Goal: Information Seeking & Learning: Learn about a topic

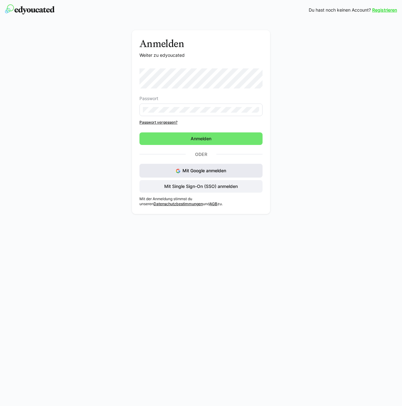
click at [219, 172] on span "Mit Google anmelden" at bounding box center [205, 170] width 44 height 5
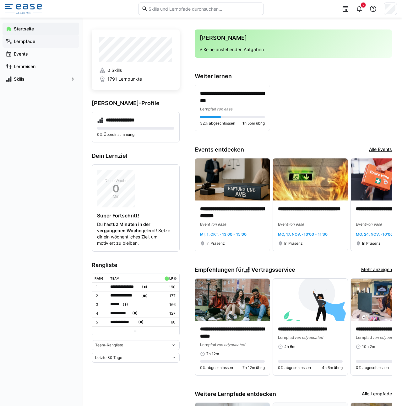
click at [0, 0] on app-navigation-label "Lernpfade" at bounding box center [0, 0] width 0 height 0
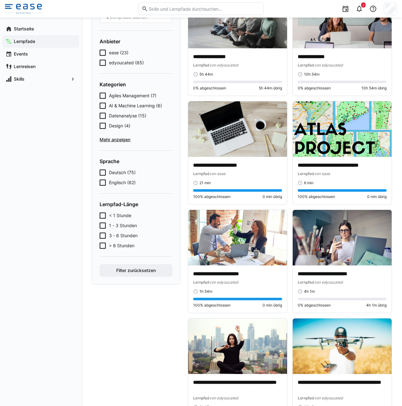
scroll to position [62, 0]
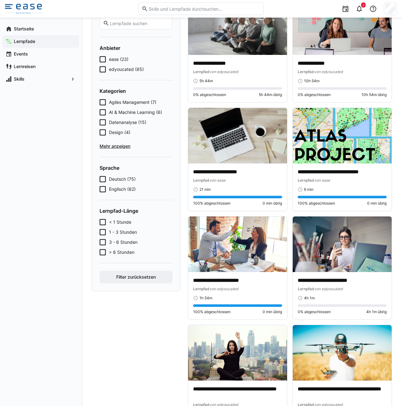
click at [101, 59] on icon at bounding box center [103, 59] width 6 height 6
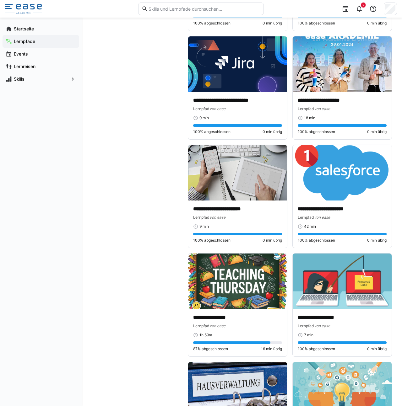
scroll to position [640, 0]
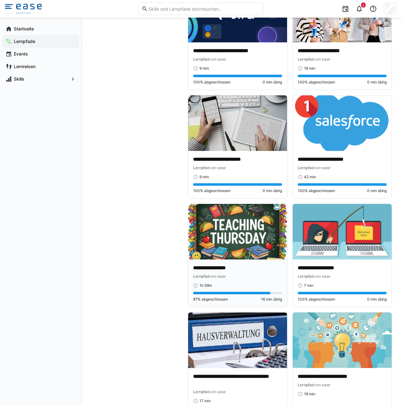
click at [251, 226] on img at bounding box center [237, 232] width 99 height 56
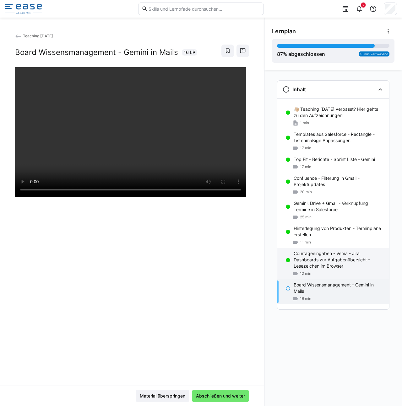
click at [307, 270] on div "Courtageeingaben - Vema - Jira Dashboards zur Aufgabenübersicht - Lesezeichen i…" at bounding box center [333, 263] width 112 height 31
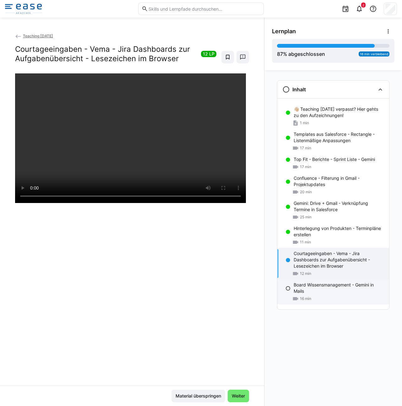
click at [316, 293] on p "Board Wissensmanagement - Gemini in Mails" at bounding box center [339, 288] width 90 height 13
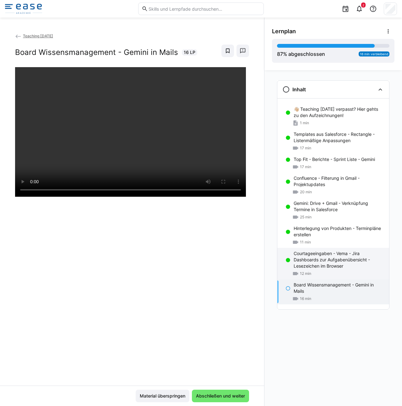
click at [326, 275] on div "12 min" at bounding box center [339, 274] width 90 height 6
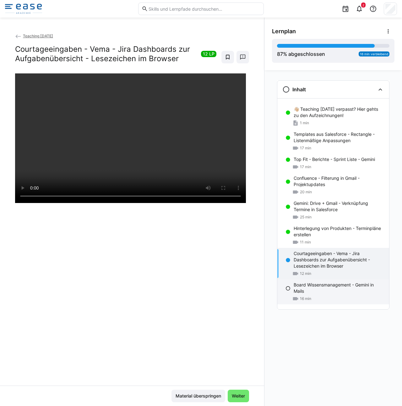
click at [320, 293] on p "Board Wissensmanagement - Gemini in Mails" at bounding box center [339, 288] width 90 height 13
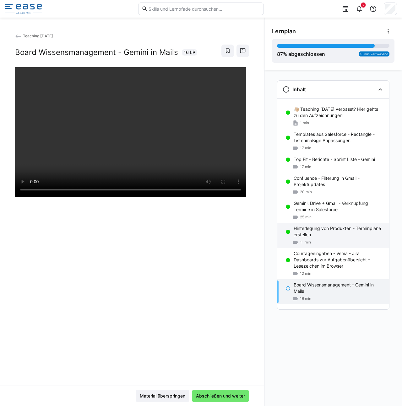
click at [318, 243] on div "11 min" at bounding box center [339, 242] width 90 height 6
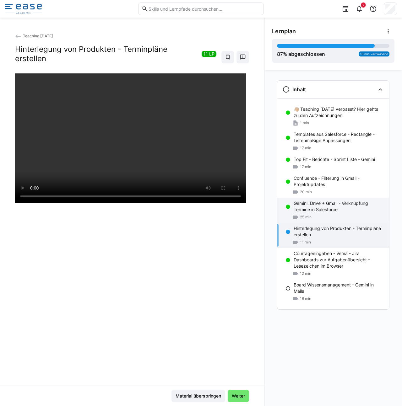
click at [315, 208] on p "Gemini: Drive + Gmail - Verknüpfung Termine in Salesforce" at bounding box center [339, 206] width 90 height 13
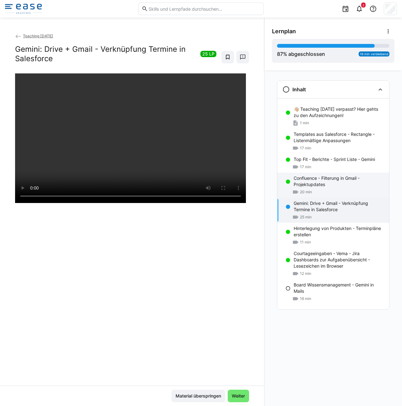
click at [311, 177] on p "Confluence - Filterung in Gmail - Projektupdates" at bounding box center [339, 181] width 90 height 13
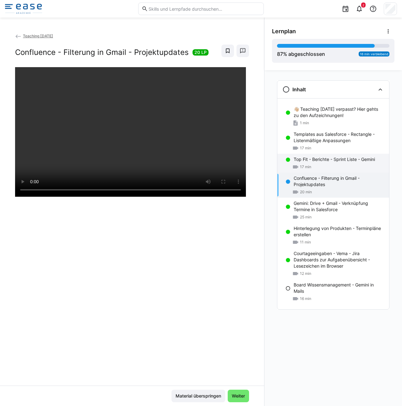
click at [328, 161] on p "Top Fit - Berichte - Sprint Liste - Gemini" at bounding box center [334, 159] width 81 height 6
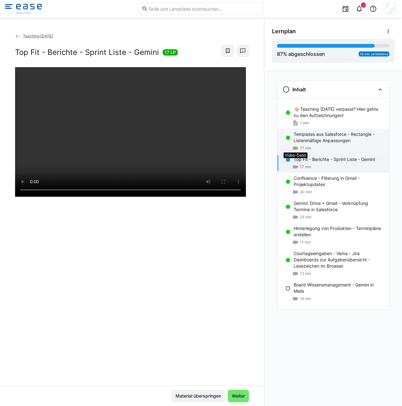
click at [298, 145] on eds-icon at bounding box center [295, 148] width 6 height 6
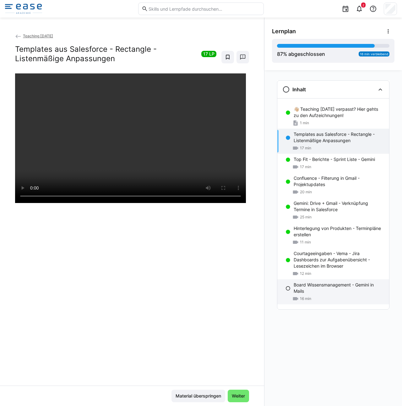
click at [328, 296] on div "16 min" at bounding box center [339, 299] width 90 height 6
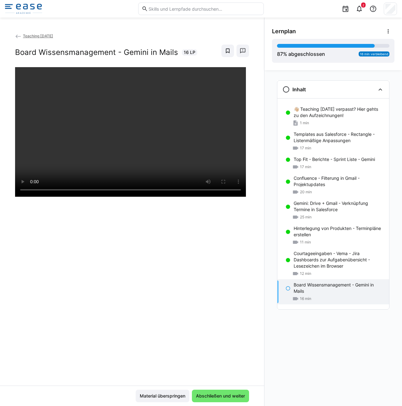
scroll to position [5, 0]
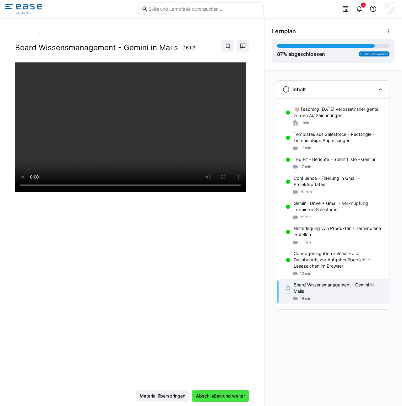
click at [225, 399] on span "Abschließen und weiter" at bounding box center [220, 396] width 51 height 6
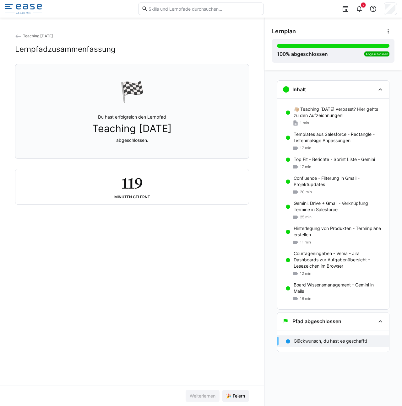
click at [13, 5] on img at bounding box center [23, 9] width 37 height 10
